Goal: Navigation & Orientation: Go to known website

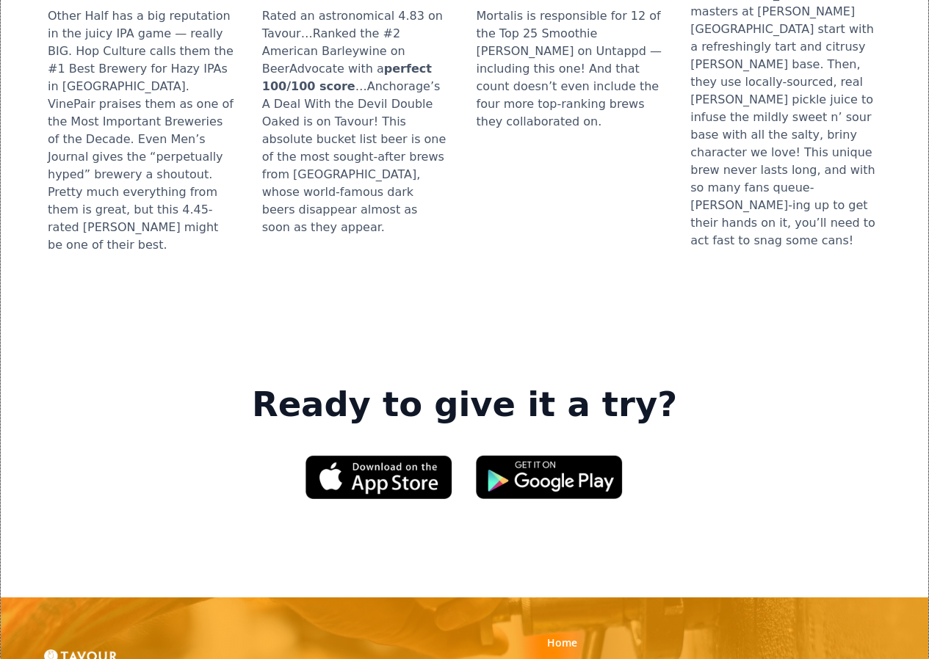
scroll to position [1909, 0]
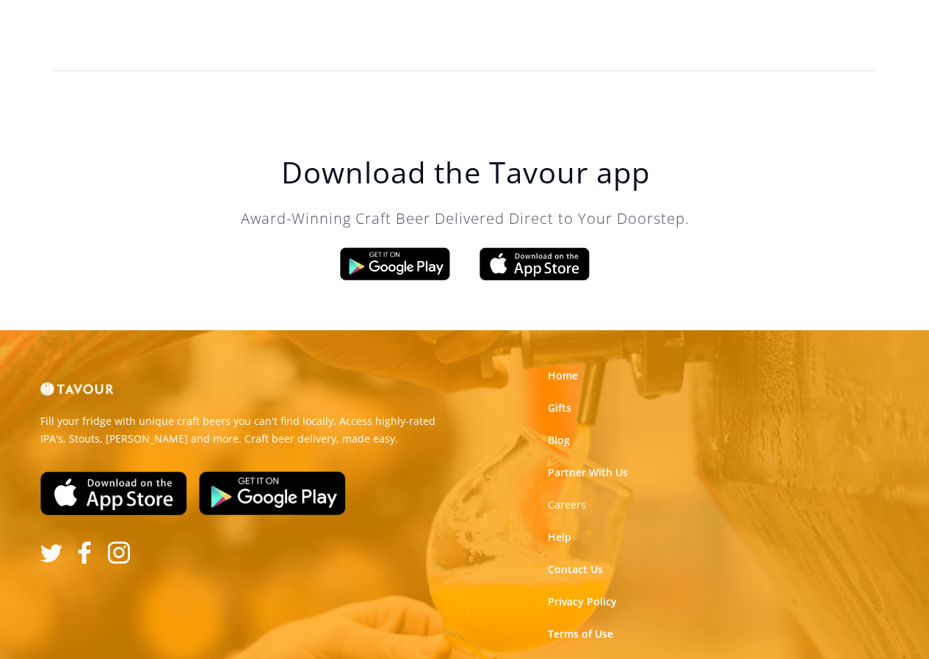
scroll to position [4892, 0]
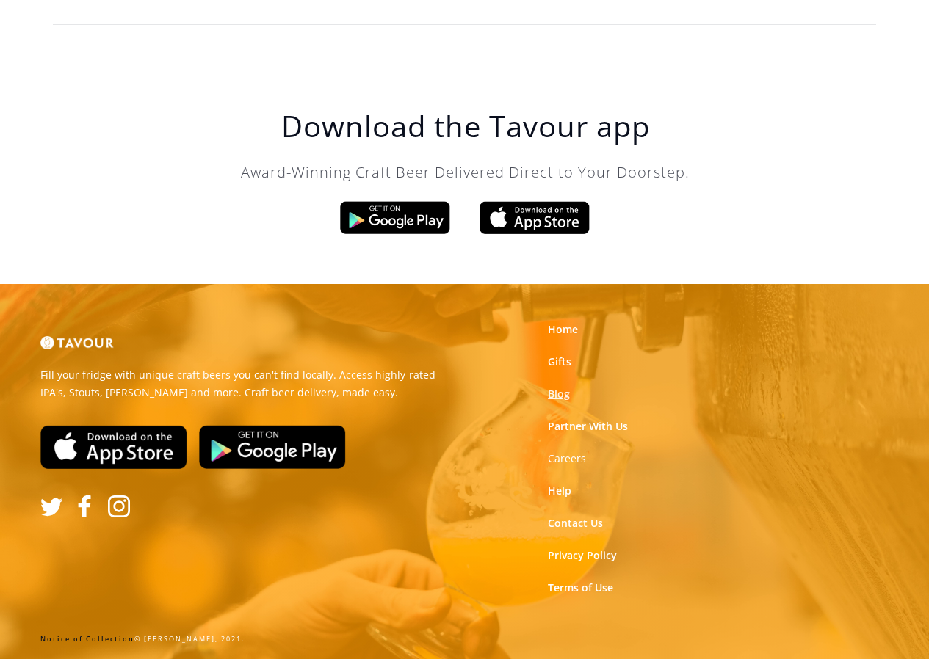
click at [555, 394] on link "Blog" at bounding box center [559, 394] width 22 height 15
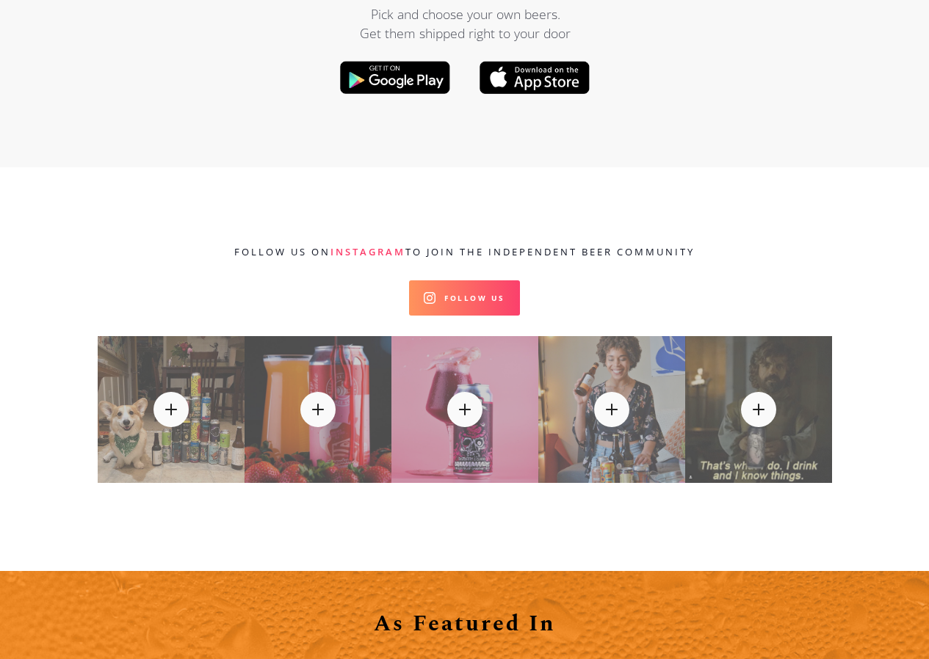
scroll to position [15638, 0]
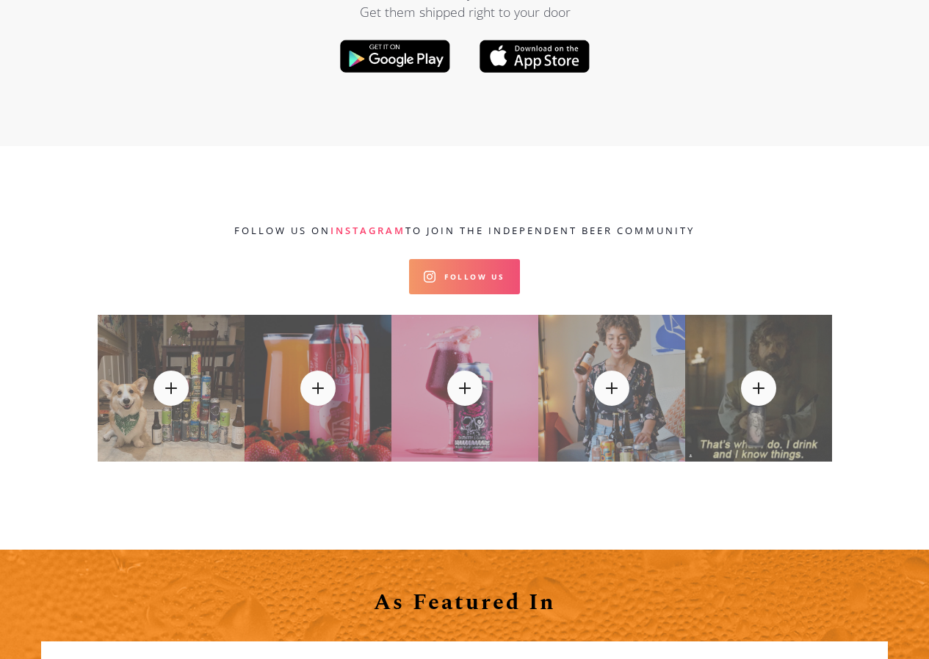
click at [492, 259] on link "Follow Us" at bounding box center [464, 276] width 111 height 35
